Goal: Entertainment & Leisure: Consume media (video, audio)

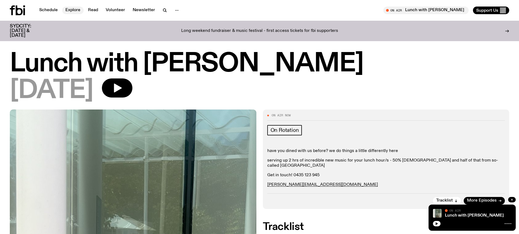
click at [66, 9] on link "Explore" at bounding box center [73, 11] width 22 height 8
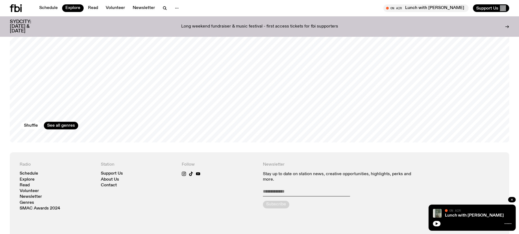
scroll to position [979, 0]
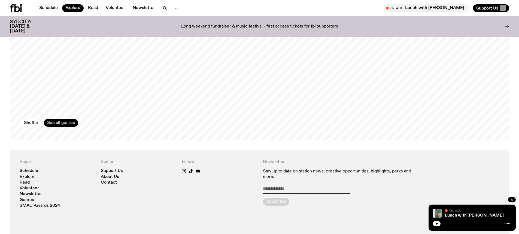
click at [70, 119] on link "See all genres" at bounding box center [61, 123] width 34 height 8
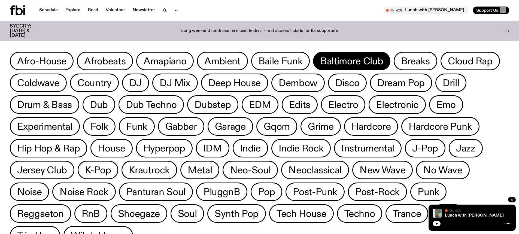
click at [338, 63] on span "Baltimore Club" at bounding box center [351, 61] width 63 height 11
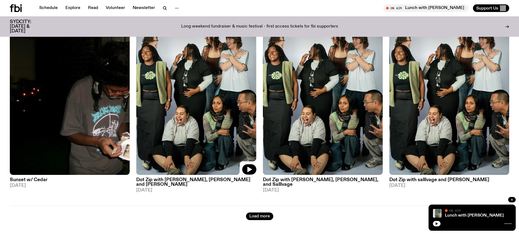
scroll to position [55, 0]
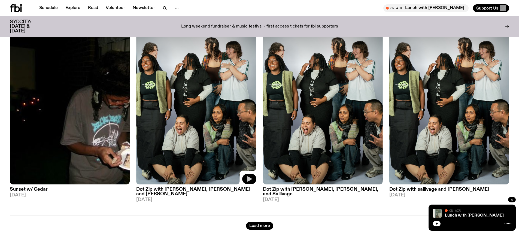
click at [247, 176] on icon "button" at bounding box center [249, 179] width 7 height 7
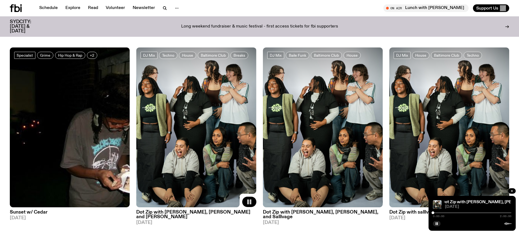
scroll to position [0, 0]
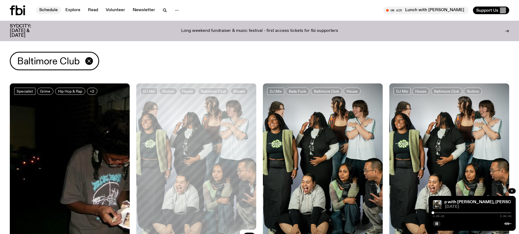
click at [55, 10] on link "Schedule" at bounding box center [48, 11] width 25 height 8
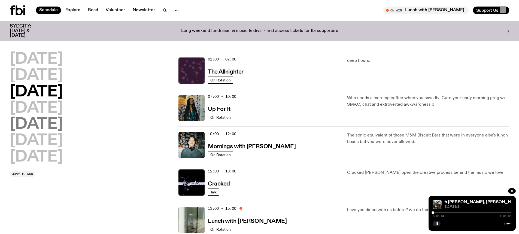
click at [49, 126] on h2 "[DATE]" at bounding box center [36, 124] width 53 height 15
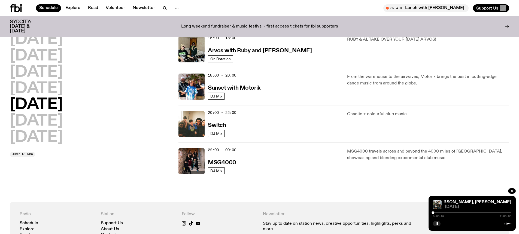
scroll to position [206, 0]
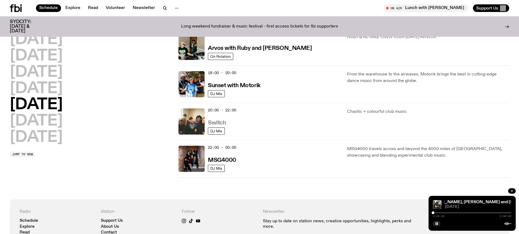
click at [216, 122] on h3 "Switch" at bounding box center [217, 123] width 18 height 6
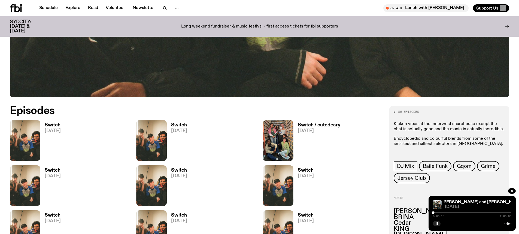
scroll to position [271, 0]
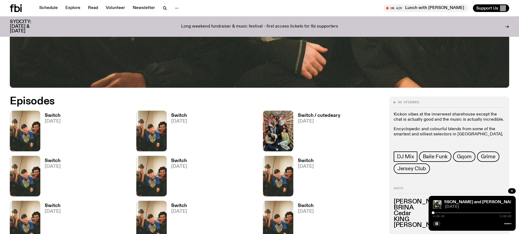
click at [54, 118] on h3 "Switch" at bounding box center [53, 115] width 16 height 5
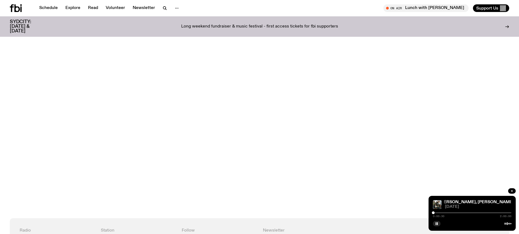
scroll to position [244, 0]
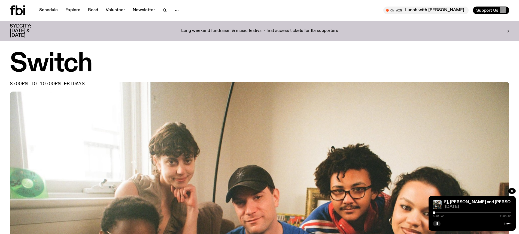
click at [434, 213] on div at bounding box center [434, 212] width 3 height 3
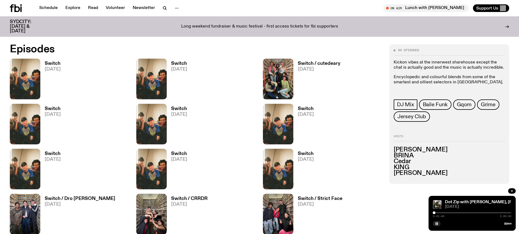
scroll to position [323, 0]
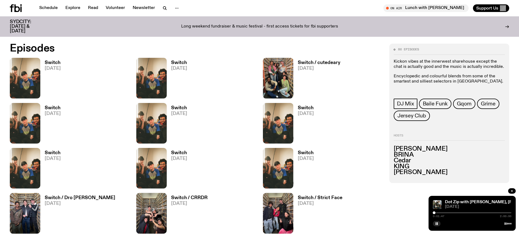
click at [59, 71] on link "Switch [DATE]" at bounding box center [50, 79] width 20 height 38
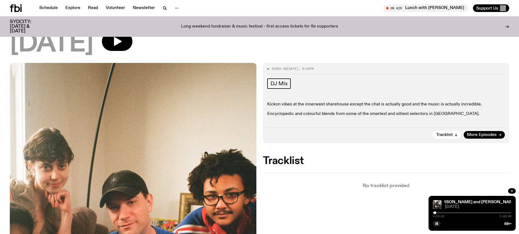
scroll to position [25, 0]
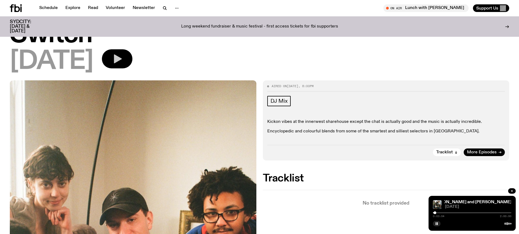
click at [132, 61] on button "button" at bounding box center [117, 58] width 31 height 19
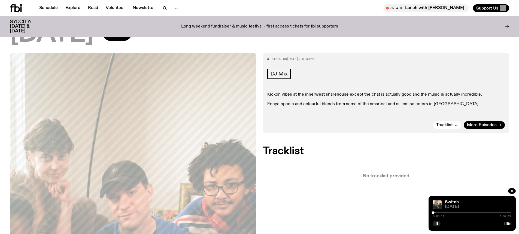
scroll to position [0, 0]
